Goal: Information Seeking & Learning: Learn about a topic

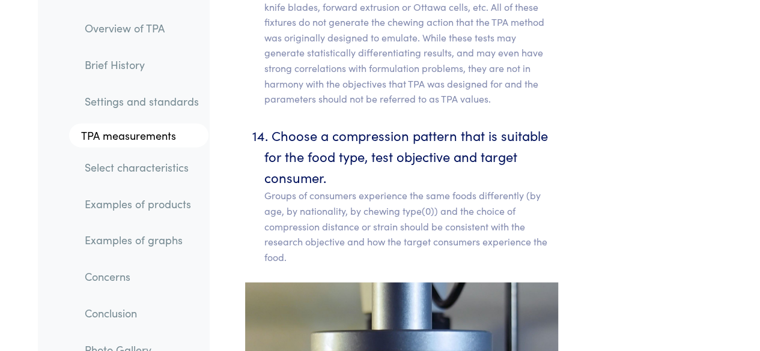
scroll to position [8202, 0]
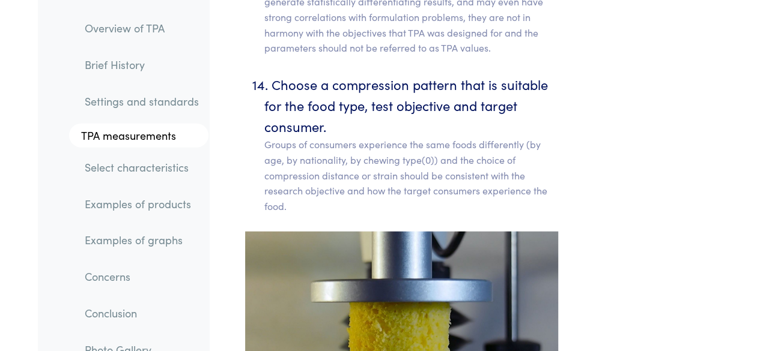
click at [146, 243] on link "Examples of graphs" at bounding box center [141, 240] width 133 height 28
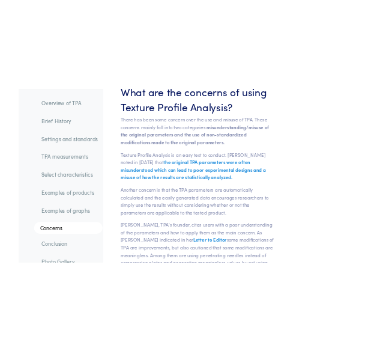
scroll to position [19068, 0]
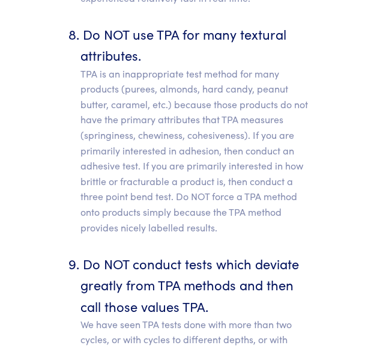
scroll to position [8202, 0]
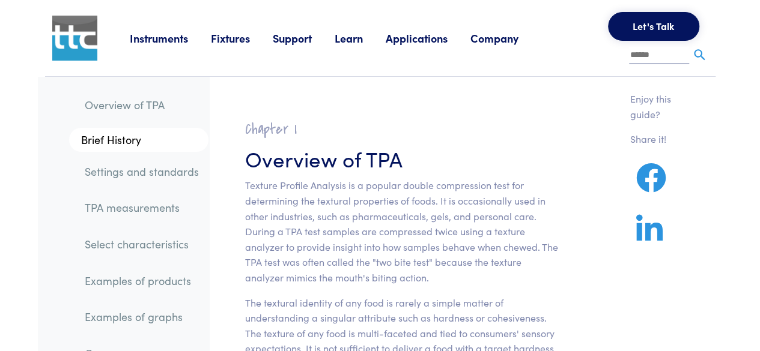
click at [331, 72] on div "Instruments Texture Analyzers Measure any physical product characteristic. TA.X…" at bounding box center [419, 38] width 578 height 76
